Goal: Information Seeking & Learning: Understand process/instructions

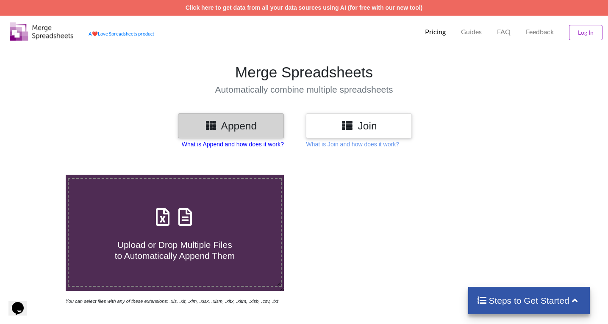
click at [266, 145] on p "What is Append and how does it work?" at bounding box center [233, 144] width 102 height 8
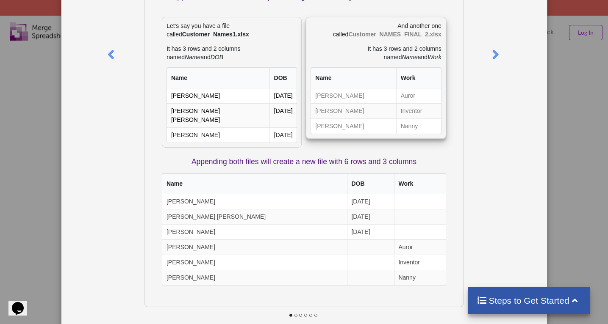
scroll to position [106, 0]
click at [41, 93] on div "What is Append? Append means to stack multiple files together vertically based …" at bounding box center [304, 162] width 608 height 324
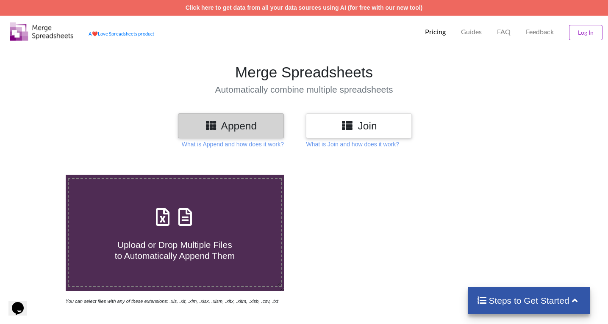
click at [334, 132] on h3 "Join" at bounding box center [358, 126] width 93 height 12
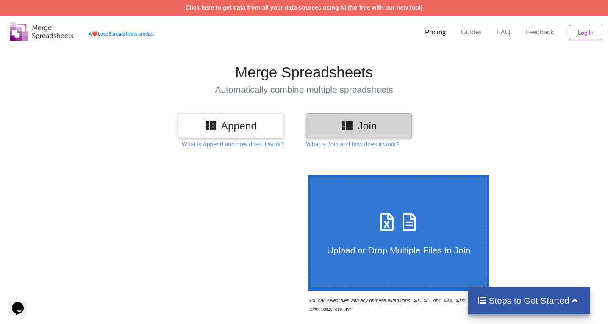
scroll to position [0, 0]
click at [336, 145] on p "What is Join and how does it work?" at bounding box center [352, 144] width 93 height 8
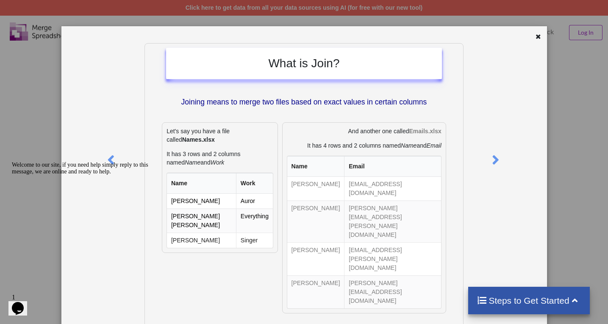
click at [114, 163] on div "Welcome to our site, if you need help simply reply to this message, we are onli…" at bounding box center [88, 169] width 152 height 14
click at [12, 162] on icon "Chat attention grabber" at bounding box center [12, 162] width 0 height 0
click at [536, 37] on icon at bounding box center [538, 36] width 7 height 6
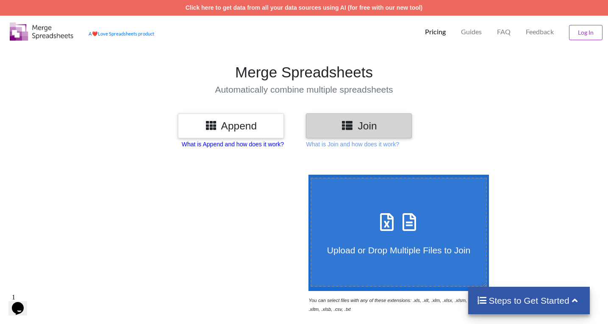
click at [235, 146] on p "What is Append and how does it work?" at bounding box center [233, 144] width 102 height 8
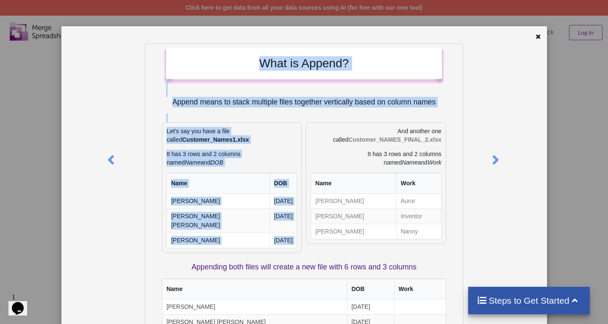
drag, startPoint x: 535, startPoint y: 38, endPoint x: 449, endPoint y: 126, distance: 122.8
click at [449, 126] on div "What is Append? Append means to stack multiple files together vertically based …" at bounding box center [303, 238] width 485 height 425
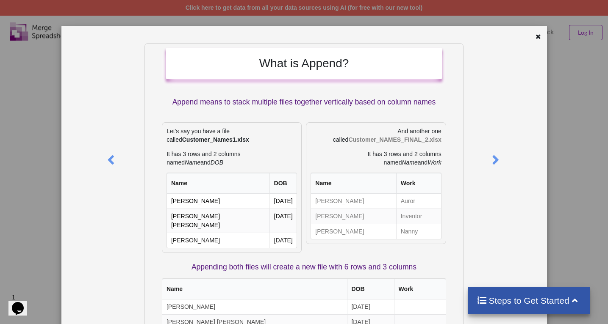
click at [468, 137] on div at bounding box center [505, 244] width 81 height 402
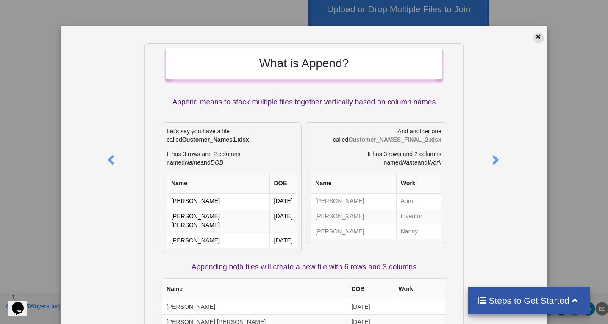
click at [536, 36] on icon at bounding box center [538, 36] width 7 height 6
